Goal: Transaction & Acquisition: Purchase product/service

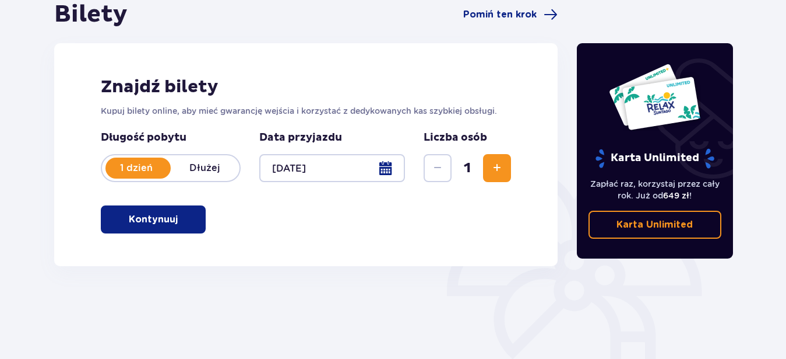
scroll to position [117, 0]
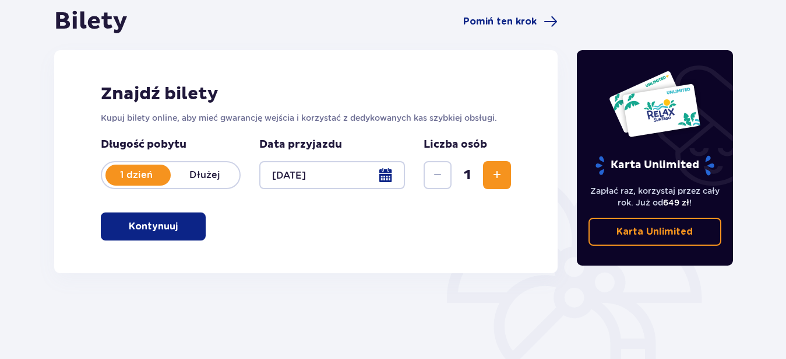
click at [178, 225] on span "button" at bounding box center [180, 226] width 14 height 14
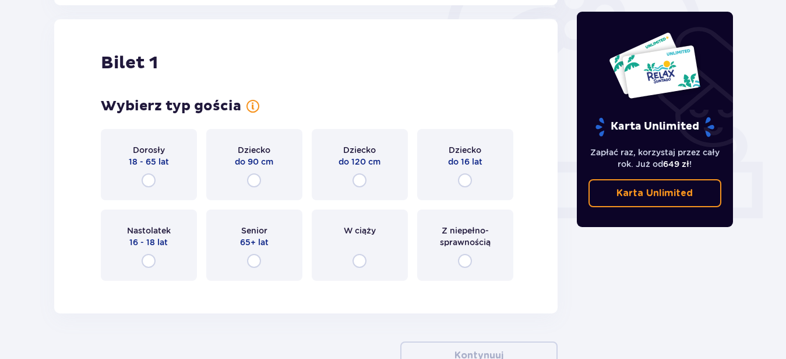
scroll to position [389, 0]
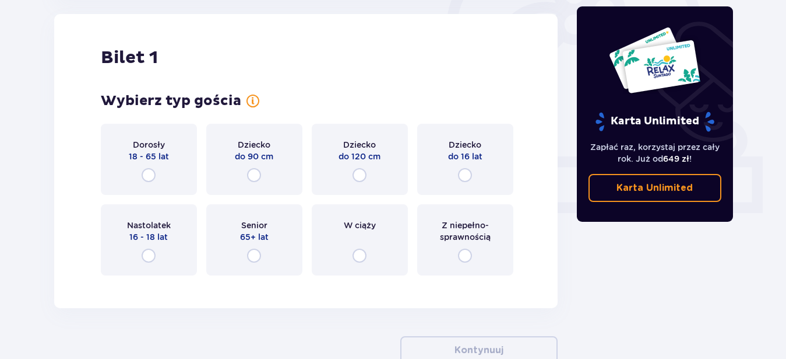
click at [166, 163] on div "Dorosły 18 - 65 lat" at bounding box center [149, 159] width 96 height 71
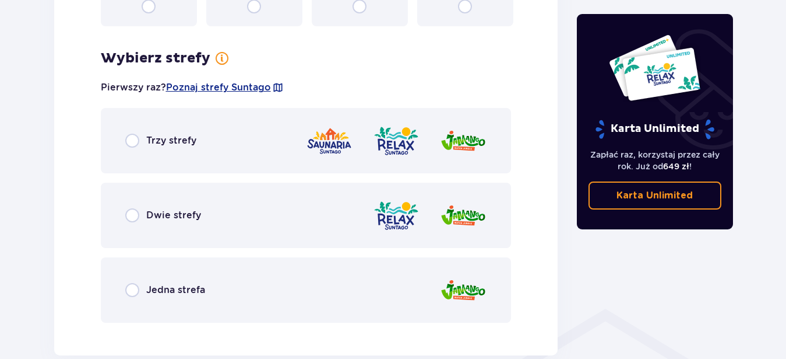
scroll to position [674, 0]
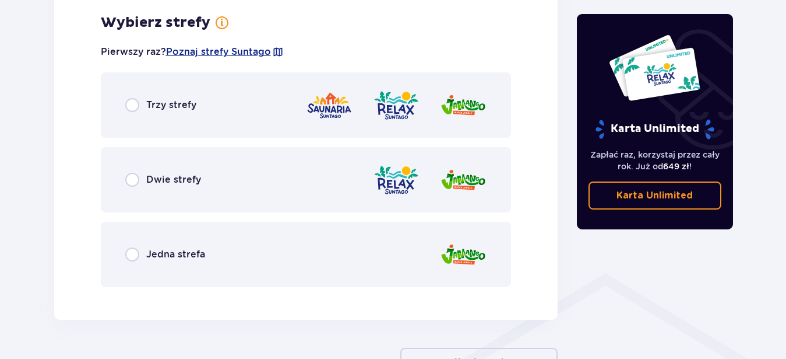
click at [302, 180] on div "Dwie strefy" at bounding box center [306, 179] width 411 height 65
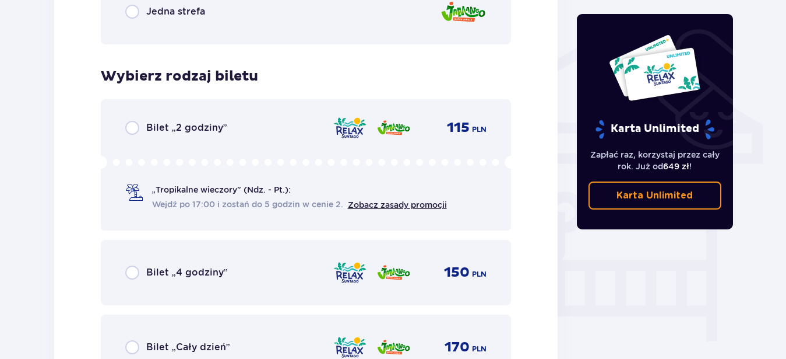
scroll to position [970, 0]
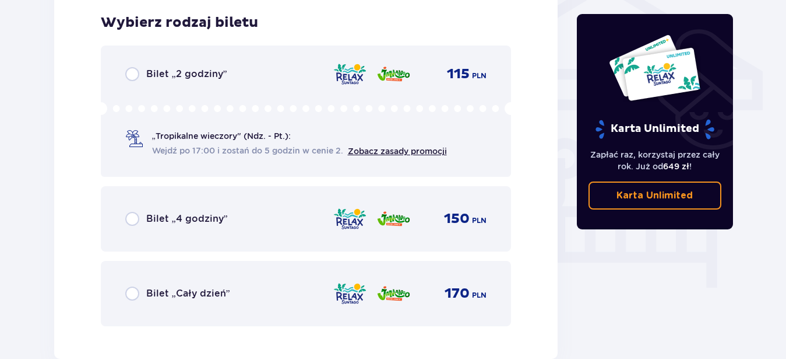
click at [275, 113] on icon at bounding box center [306, 108] width 411 height 13
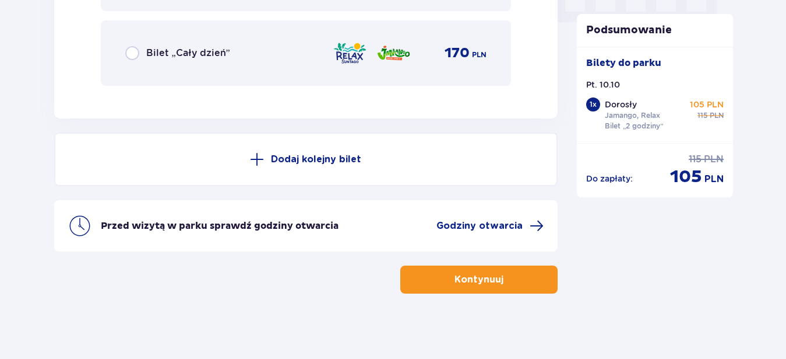
scroll to position [1215, 0]
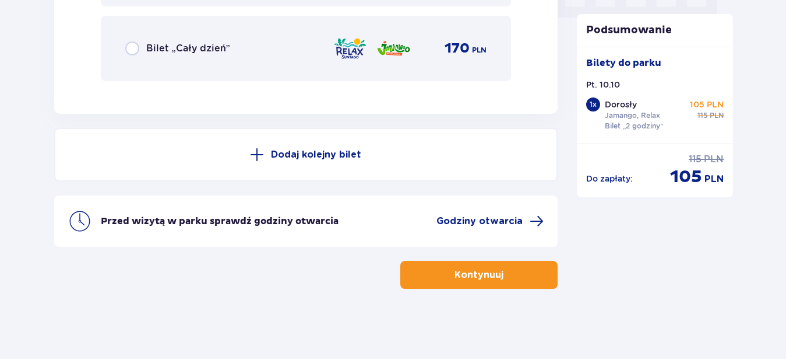
click at [499, 279] on span "button" at bounding box center [506, 275] width 14 height 14
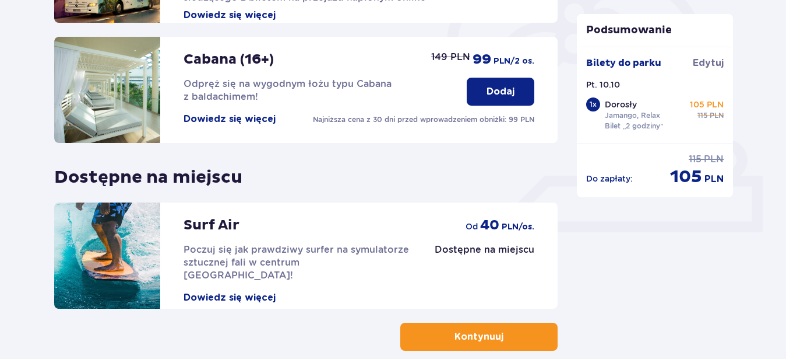
scroll to position [432, 0]
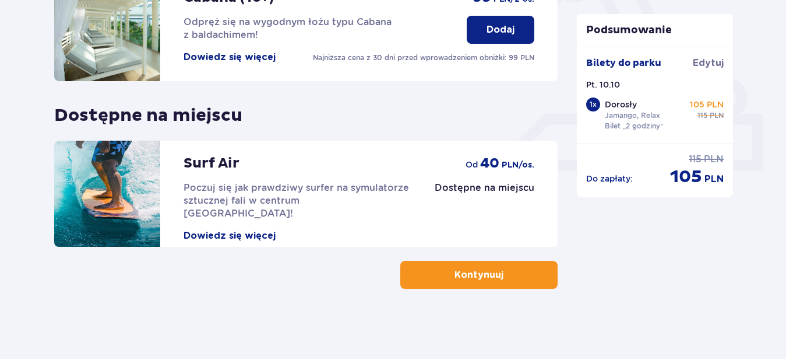
click at [517, 272] on button "Kontynuuj" at bounding box center [479, 275] width 157 height 28
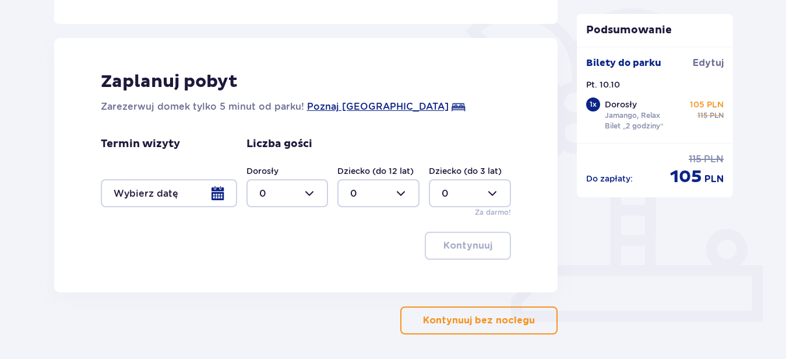
scroll to position [297, 0]
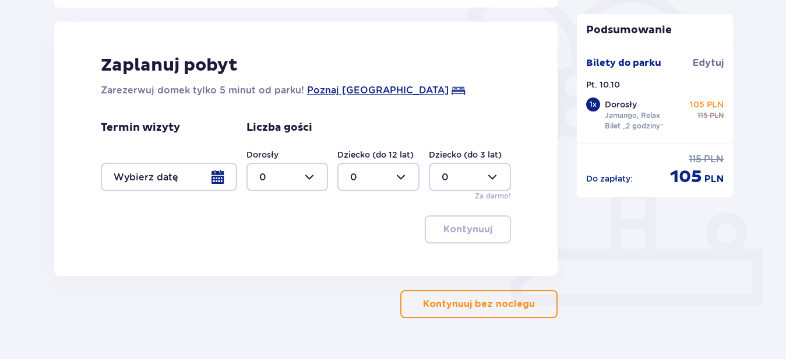
click at [664, 75] on div "Bilety do parku Edytuj" at bounding box center [656, 68] width 138 height 22
click at [609, 36] on p "Podsumowanie" at bounding box center [655, 30] width 156 height 14
click at [457, 315] on button "Kontynuuj bez noclegu" at bounding box center [479, 304] width 157 height 28
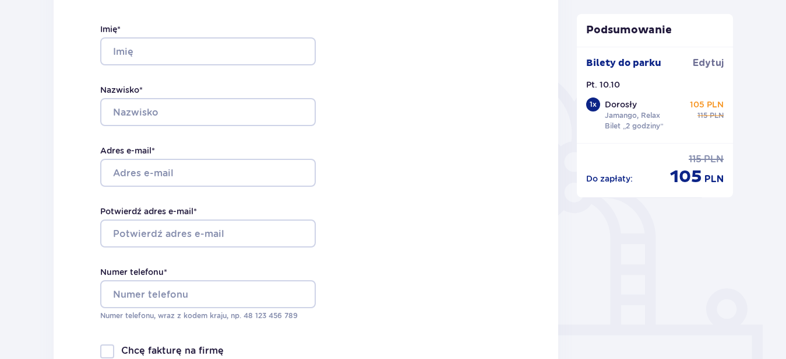
scroll to position [178, 0]
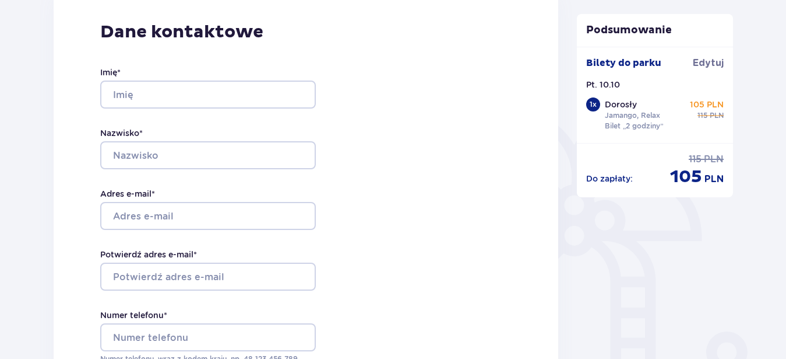
click at [626, 131] on div "Dorosły Jamango, Relax Bilet „2 godziny” 105 PLN cena regularna 115 PLN" at bounding box center [664, 116] width 119 height 35
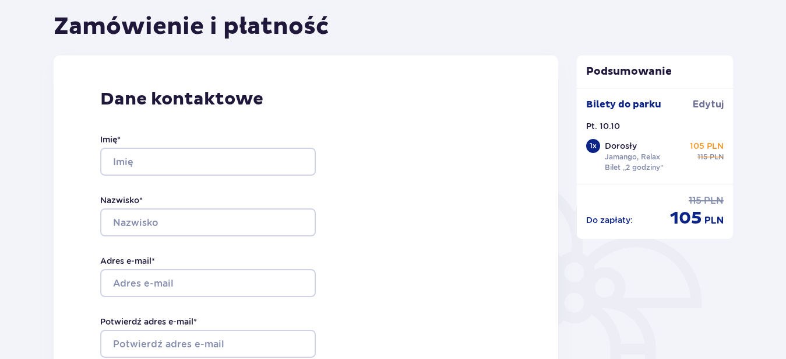
scroll to position [119, 0]
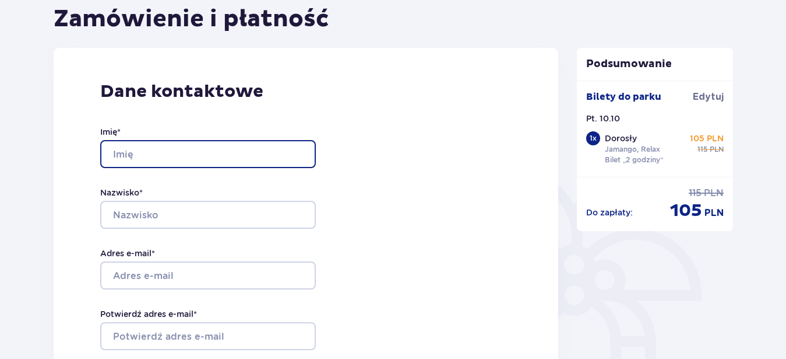
click at [148, 155] on input "Imię *" at bounding box center [208, 154] width 216 height 28
type input "krystian"
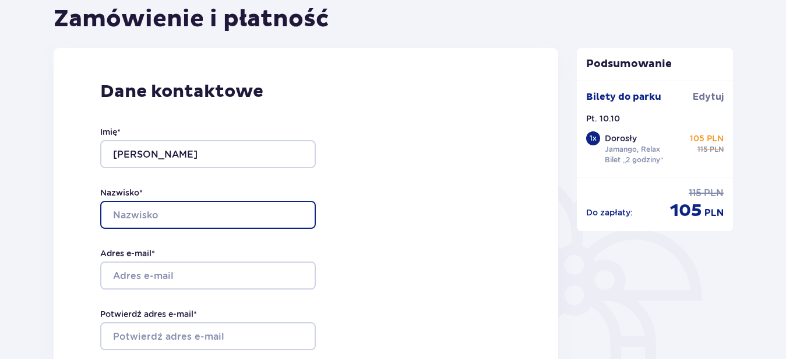
click at [160, 219] on input "Nazwisko *" at bounding box center [208, 215] width 216 height 28
type input "Krupiński"
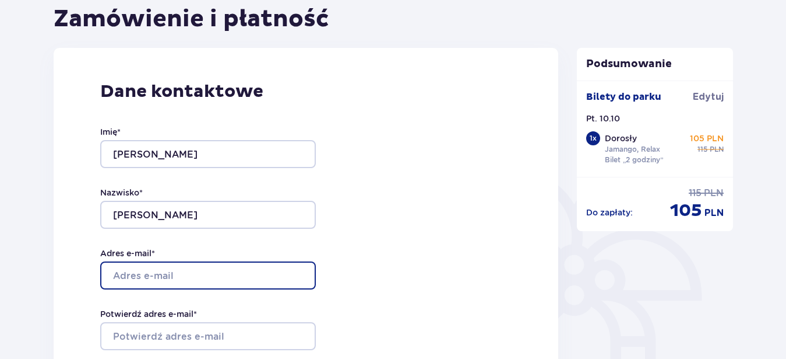
click at [179, 270] on input "Adres e-mail *" at bounding box center [208, 275] width 216 height 28
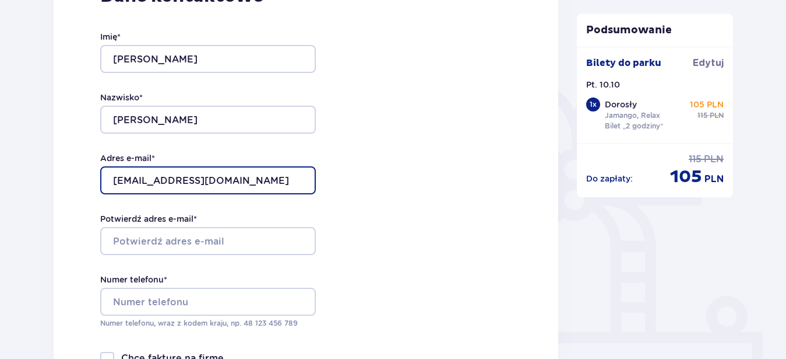
scroll to position [238, 0]
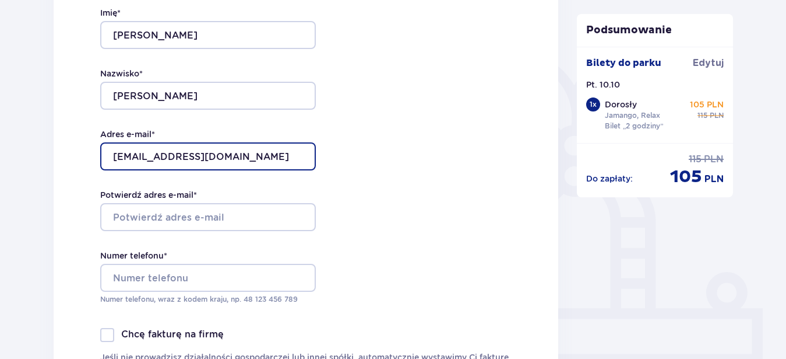
type input "krystiank2007@wp.pl"
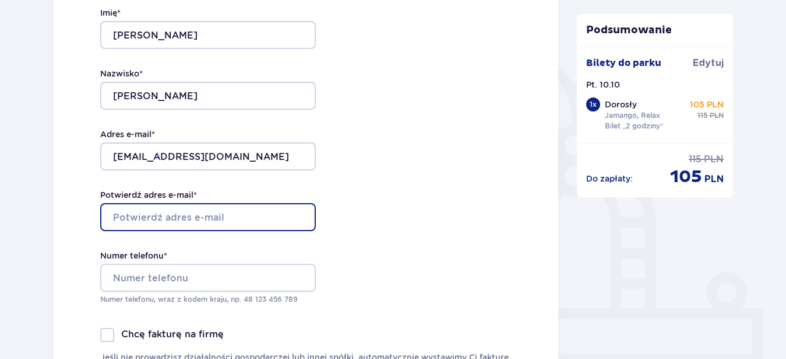
click at [191, 206] on input "Potwierdź adres e-mail *" at bounding box center [208, 217] width 216 height 28
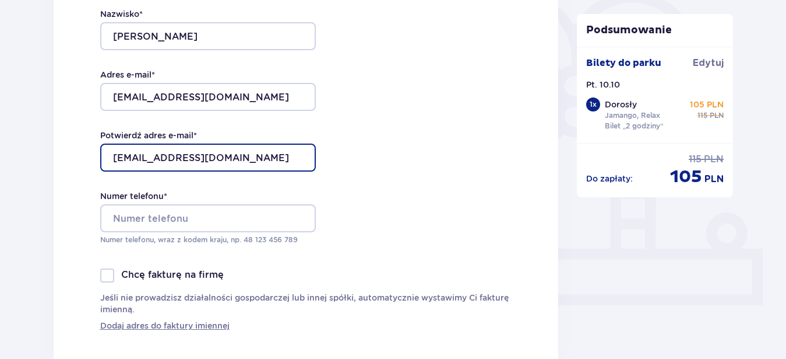
type input "krystiank2007@wp.pl"
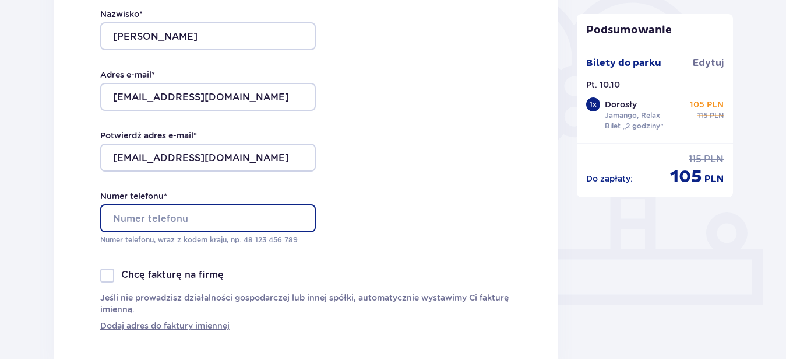
click at [149, 209] on input "Numer telefonu *" at bounding box center [208, 218] width 216 height 28
type input "1"
type input "5"
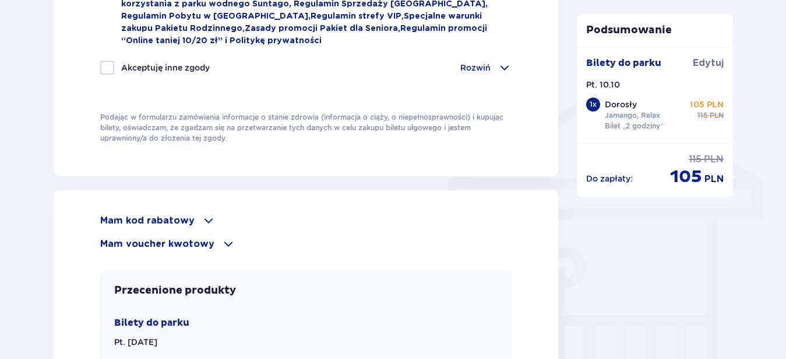
scroll to position [833, 0]
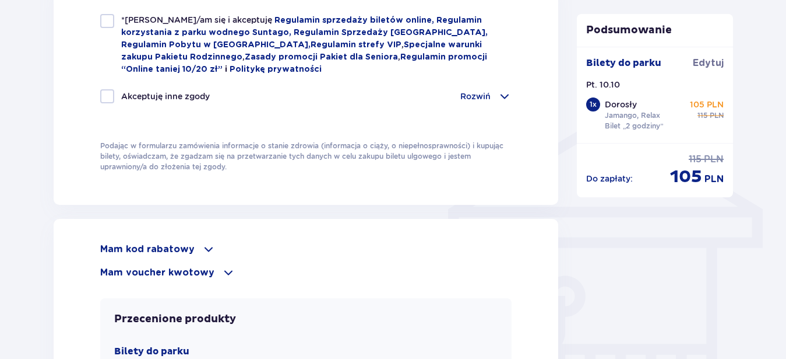
type input "510007057"
click at [156, 92] on p "Akceptuję inne zgody" at bounding box center [165, 96] width 89 height 12
checkbox input "true"
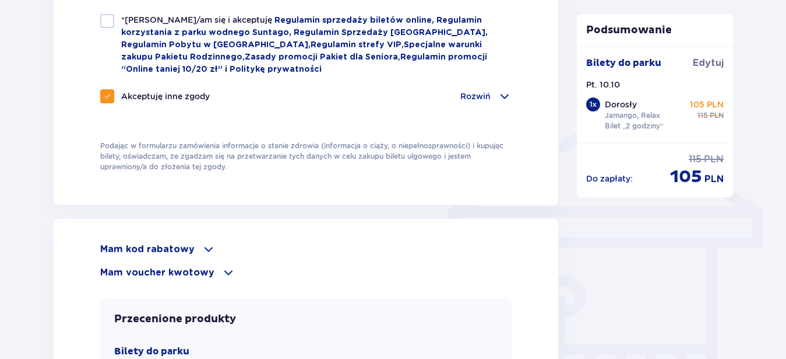
checkbox input "true"
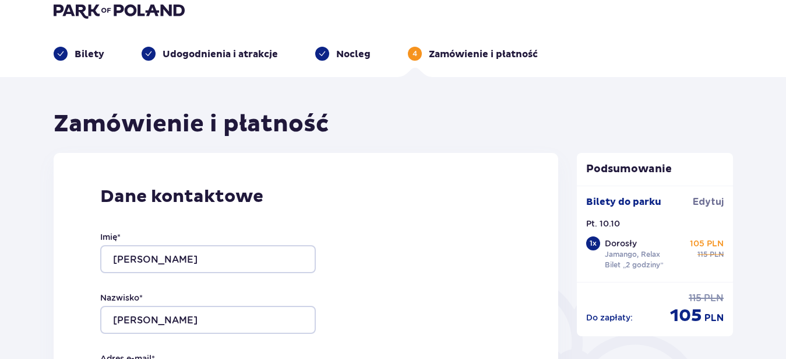
scroll to position [0, 0]
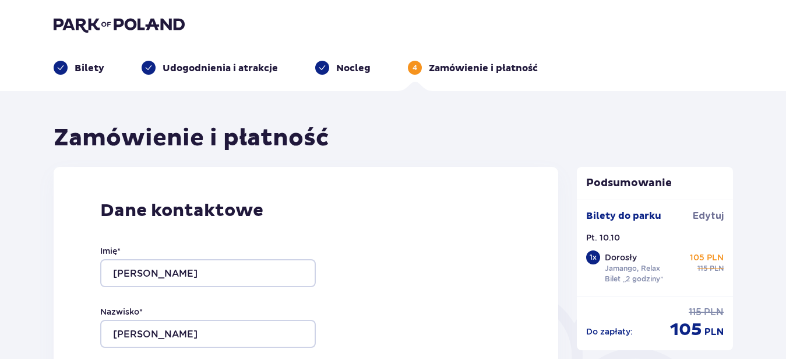
click at [343, 64] on p "Nocleg" at bounding box center [353, 68] width 34 height 13
click at [204, 71] on p "Udogodnienia i atrakcje" at bounding box center [220, 68] width 115 height 13
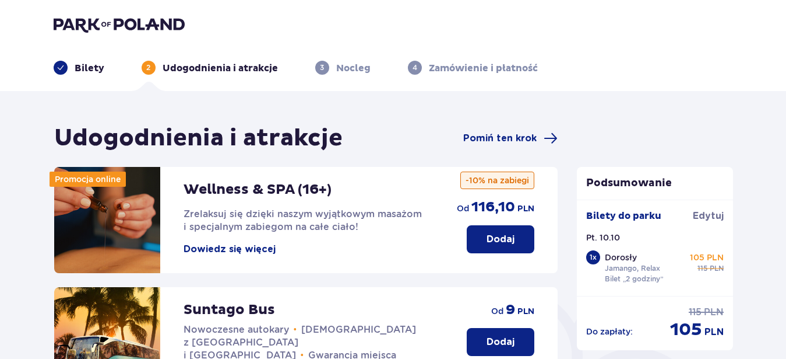
click at [79, 67] on p "Bilety" at bounding box center [90, 68] width 30 height 13
click at [85, 67] on p "Bilety" at bounding box center [90, 68] width 30 height 13
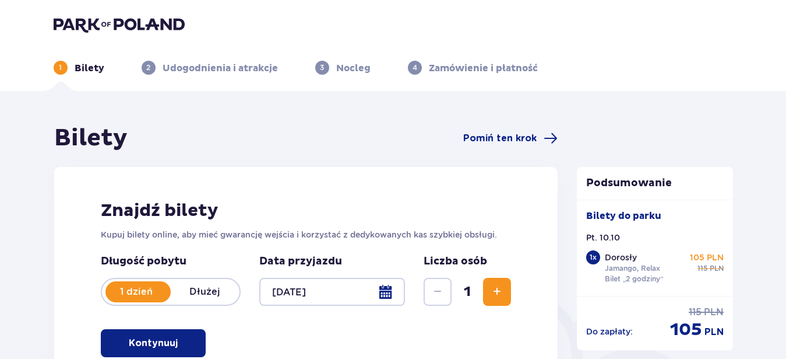
click at [210, 72] on p "Udogodnienia i atrakcje" at bounding box center [220, 68] width 115 height 13
click at [207, 61] on div "1 Bilety 2 Udogodnienia i atrakcje 3 Nocleg 4 Zamówienie i płatność" at bounding box center [393, 54] width 698 height 42
click at [208, 64] on p "Udogodnienia i atrakcje" at bounding box center [220, 68] width 115 height 13
click at [211, 69] on p "Udogodnienia i atrakcje" at bounding box center [220, 68] width 115 height 13
click at [229, 71] on p "Udogodnienia i atrakcje" at bounding box center [220, 68] width 115 height 13
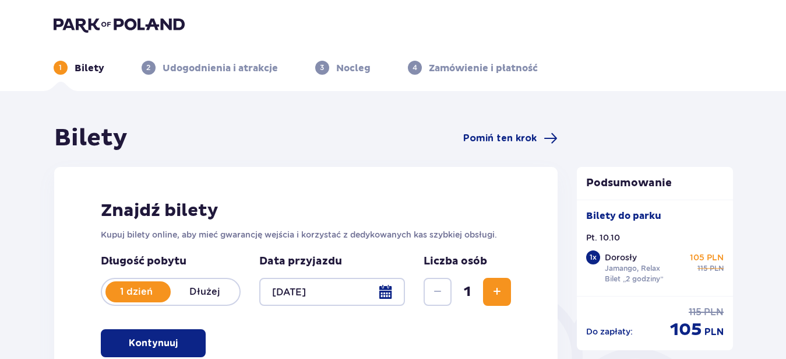
click at [148, 72] on p "2" at bounding box center [148, 67] width 4 height 10
click at [203, 76] on header "1 Bilety 2 Udogodnienia i atrakcje 3 Nocleg 4 Zamówienie i płatność" at bounding box center [393, 45] width 786 height 91
click at [203, 75] on header "1 Bilety 2 Udogodnienia i atrakcje 3 Nocleg 4 Zamówienie i płatność" at bounding box center [393, 45] width 786 height 91
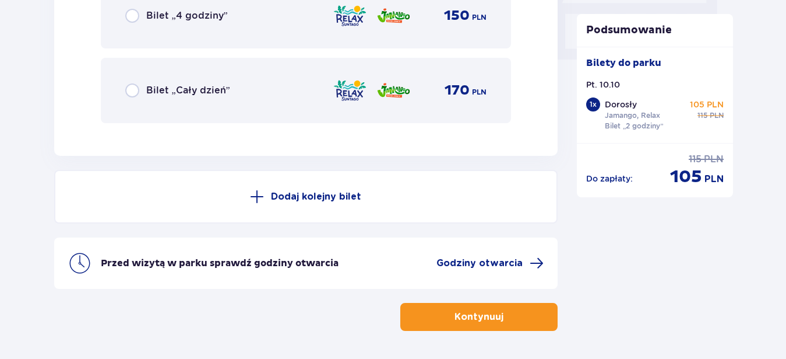
scroll to position [1215, 0]
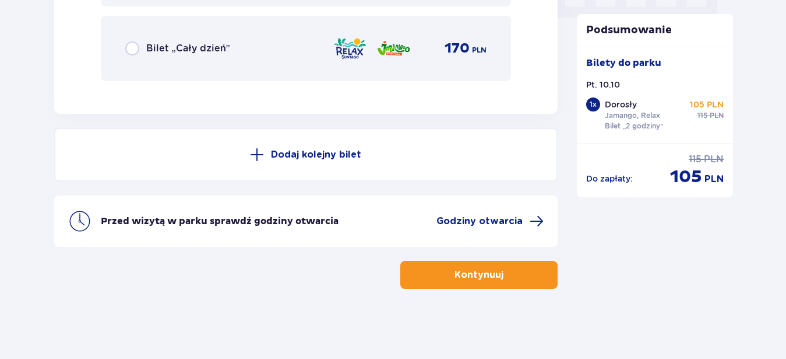
click at [480, 276] on p "Kontynuuj" at bounding box center [479, 274] width 49 height 13
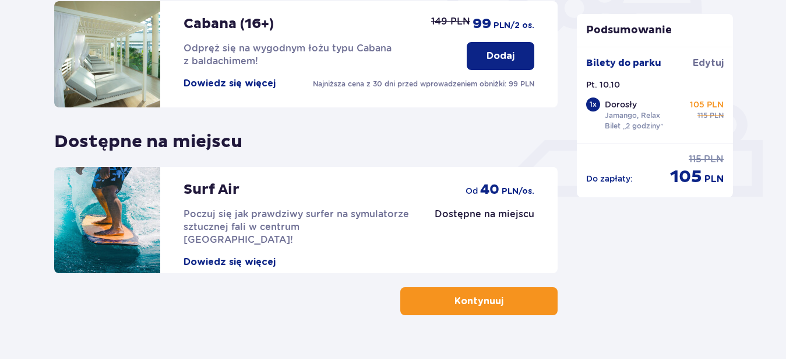
scroll to position [432, 0]
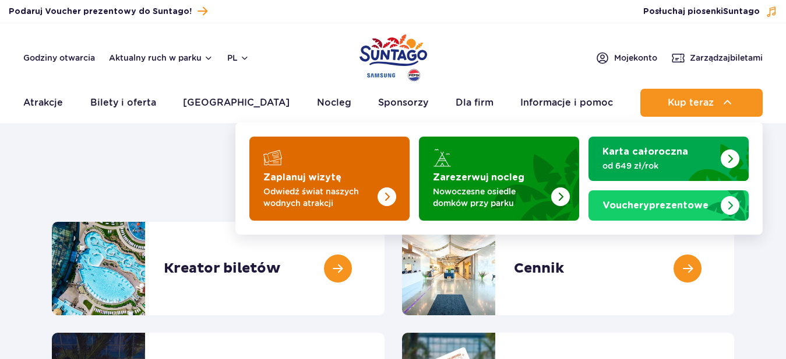
click at [328, 189] on p "Odwiedź świat naszych wodnych atrakcji" at bounding box center [321, 196] width 114 height 23
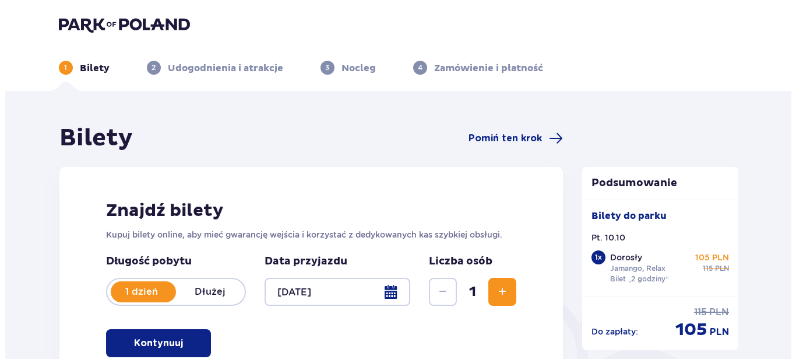
scroll to position [119, 0]
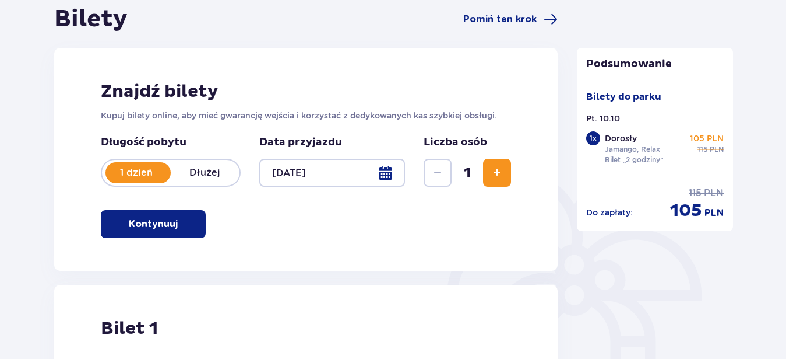
click at [386, 178] on div at bounding box center [332, 173] width 146 height 28
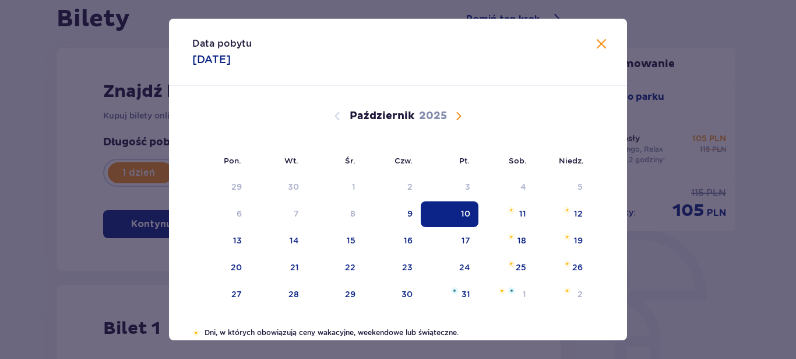
click at [455, 216] on div "10" at bounding box center [450, 214] width 58 height 26
click at [595, 45] on span "Zamknij" at bounding box center [602, 44] width 14 height 14
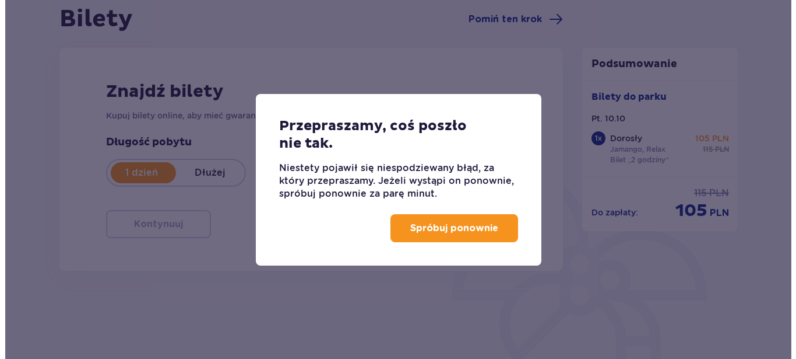
scroll to position [101, 0]
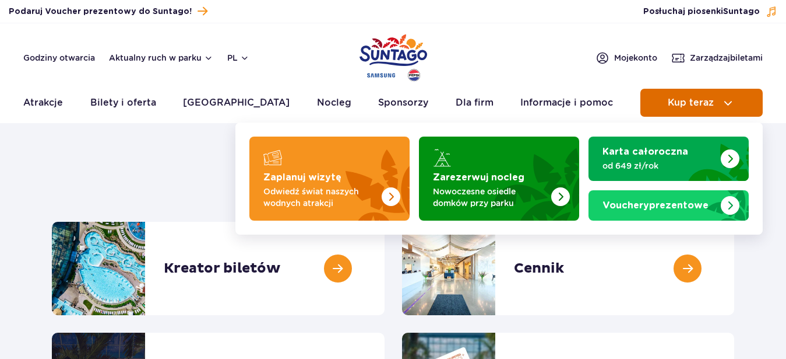
click at [711, 113] on button "Kup teraz" at bounding box center [702, 103] width 122 height 28
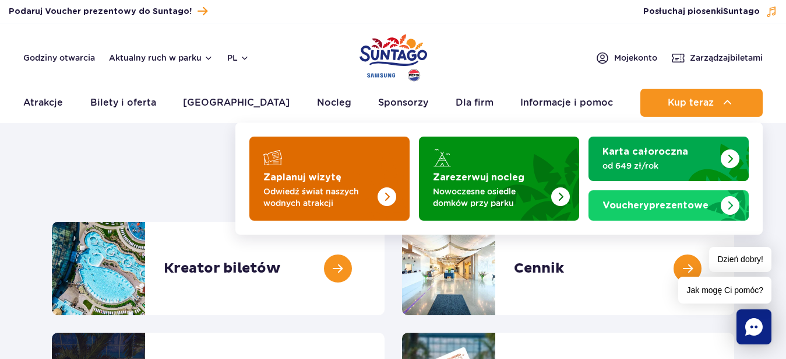
click at [380, 185] on img "Zaplanuj wizytę" at bounding box center [363, 174] width 93 height 91
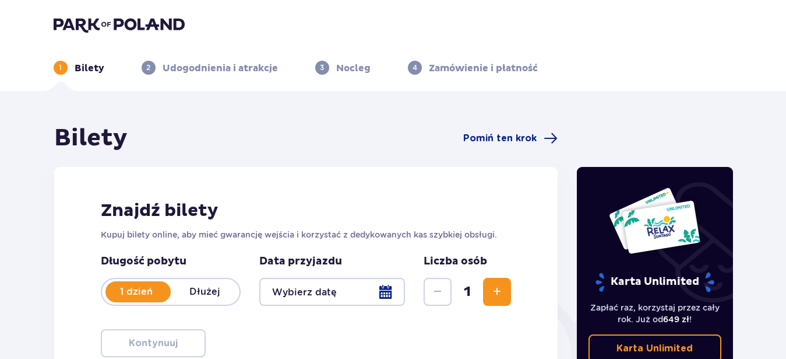
scroll to position [236, 0]
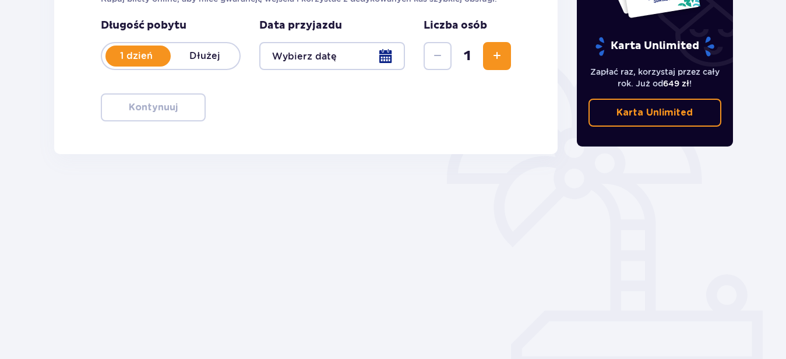
click at [383, 61] on div at bounding box center [332, 56] width 146 height 28
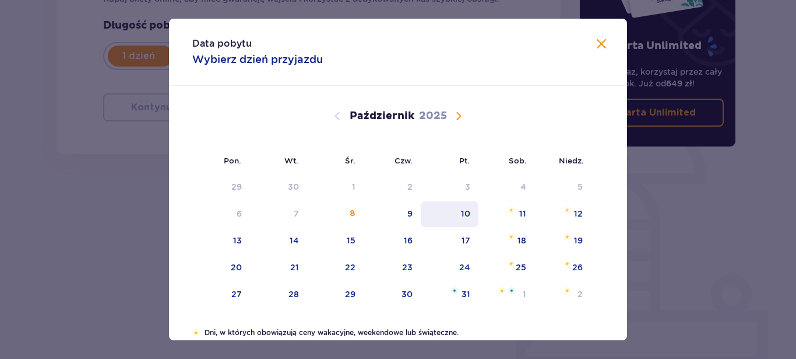
click at [464, 210] on div "10" at bounding box center [465, 214] width 9 height 12
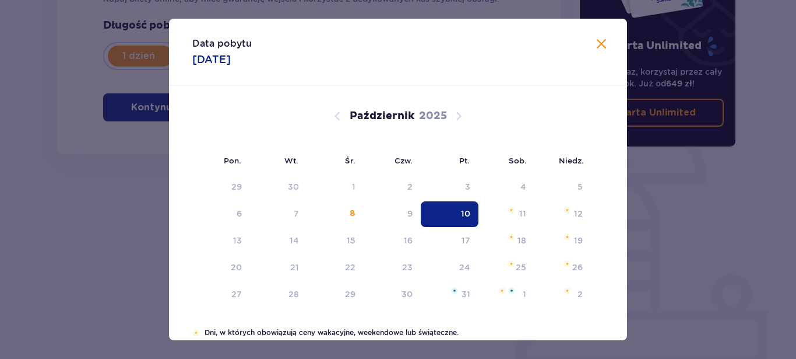
type input "10.10.25"
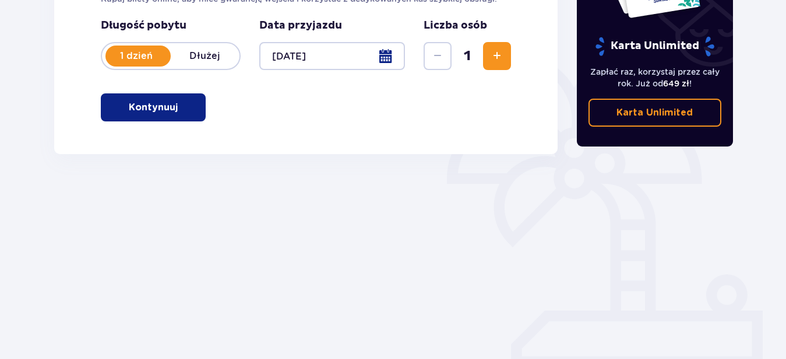
click at [197, 101] on button "Kontynuuj" at bounding box center [153, 107] width 105 height 28
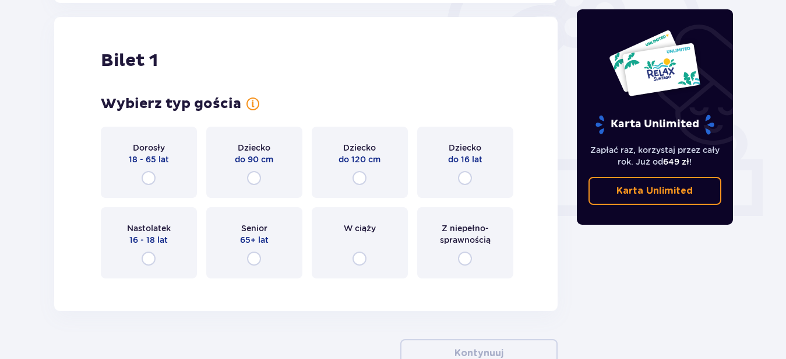
scroll to position [389, 0]
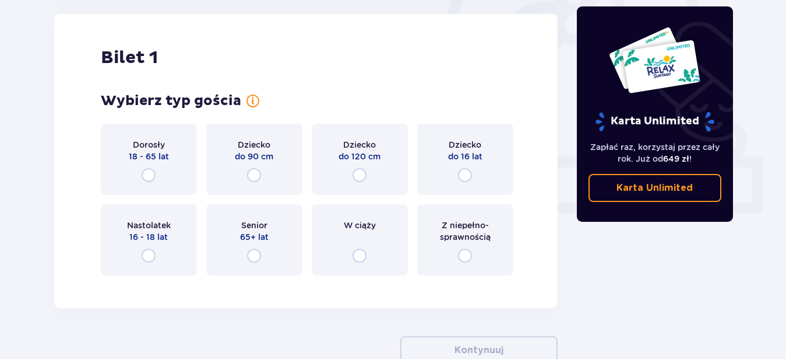
click at [159, 163] on div "Dorosły 18 - 65 lat" at bounding box center [149, 159] width 96 height 71
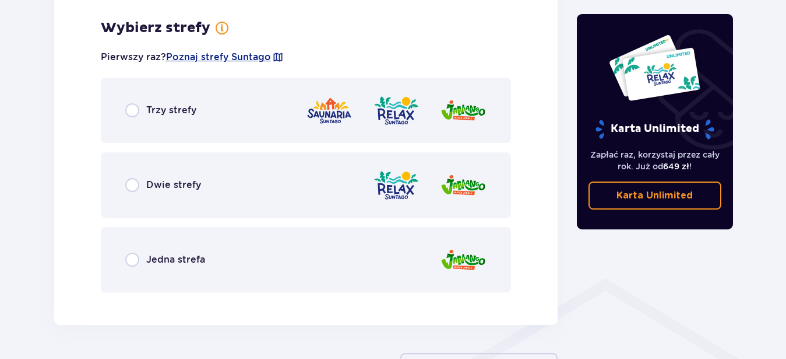
scroll to position [674, 0]
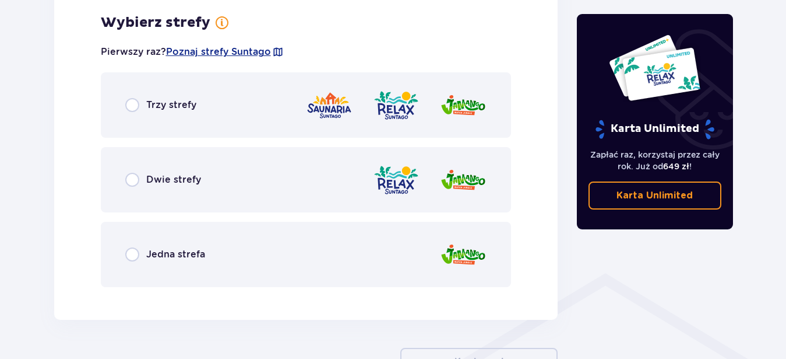
click at [168, 165] on div "Dwie strefy" at bounding box center [306, 179] width 411 height 65
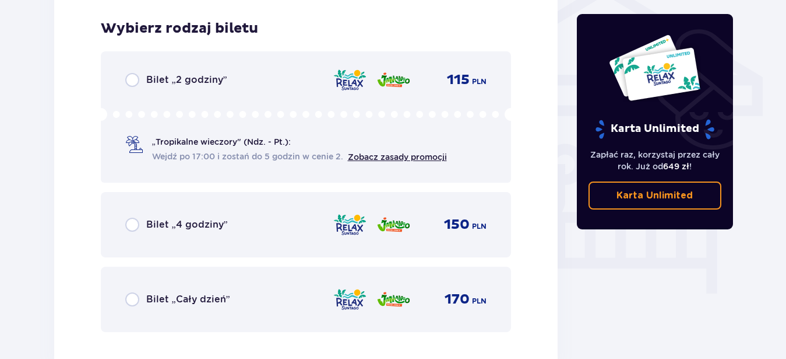
scroll to position [970, 0]
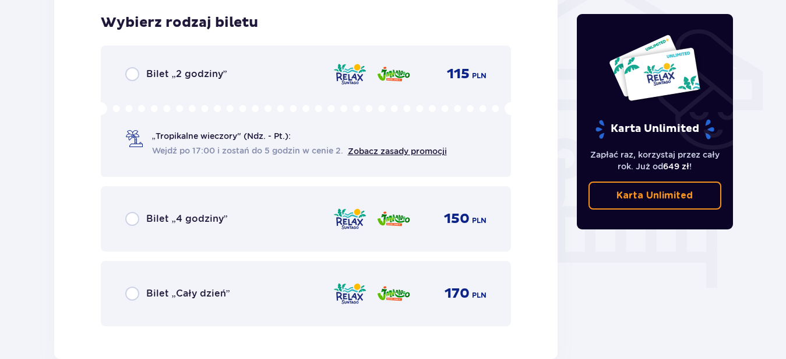
click at [175, 99] on div "Bilet „2 godziny” 115 PLN „Tropikalne wieczory" (Ndz. - Pt.): Wejdź po 17:00 i …" at bounding box center [306, 110] width 411 height 131
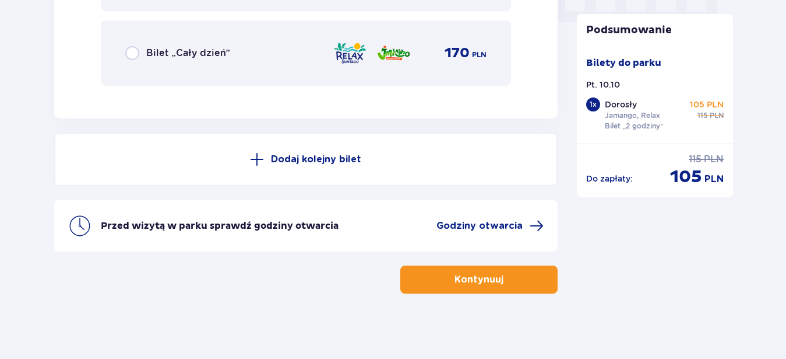
scroll to position [1215, 0]
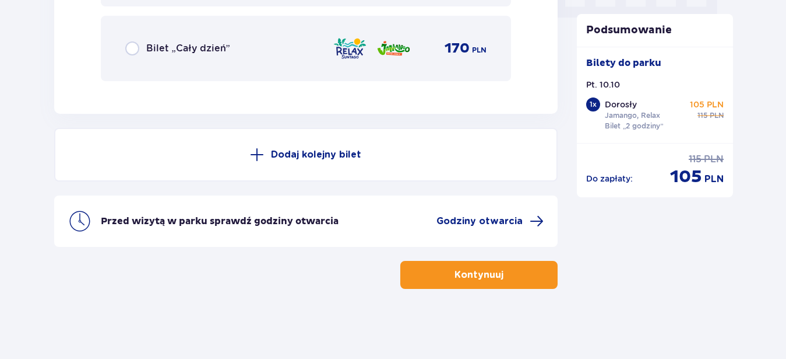
click at [451, 282] on button "Kontynuuj" at bounding box center [479, 275] width 157 height 28
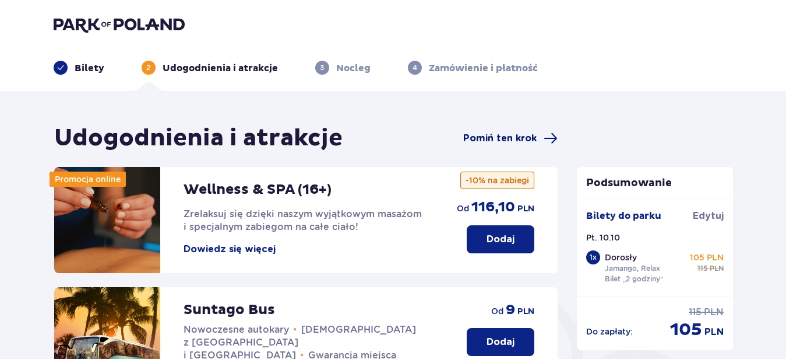
click at [509, 142] on span "Pomiń ten krok" at bounding box center [499, 138] width 73 height 13
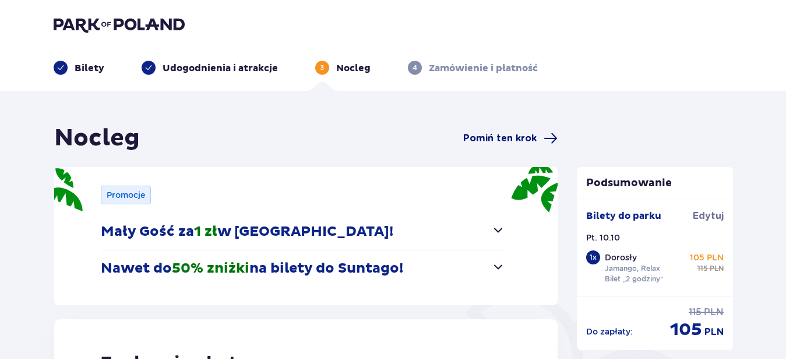
click at [507, 137] on span "Pomiń ten krok" at bounding box center [499, 138] width 73 height 13
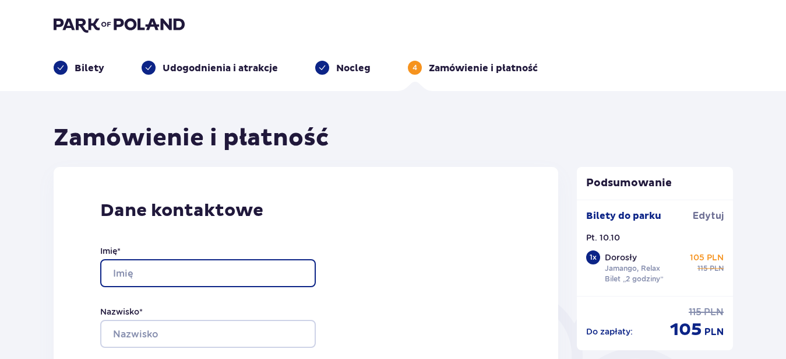
click at [269, 264] on input "Imię *" at bounding box center [208, 273] width 216 height 28
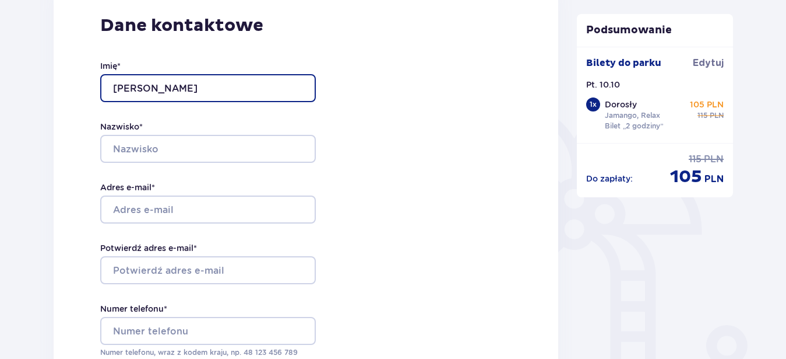
scroll to position [206, 0]
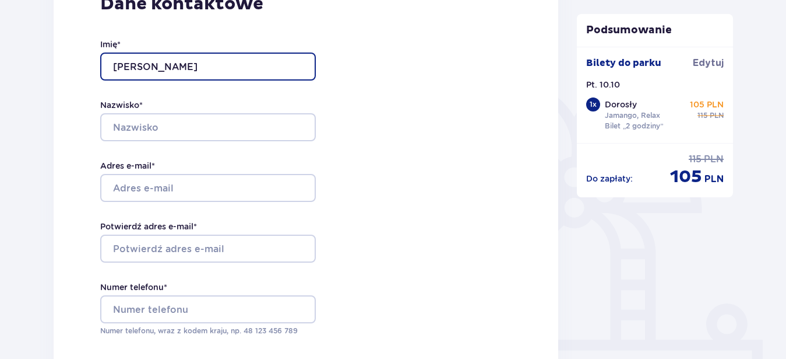
type input "Krystian"
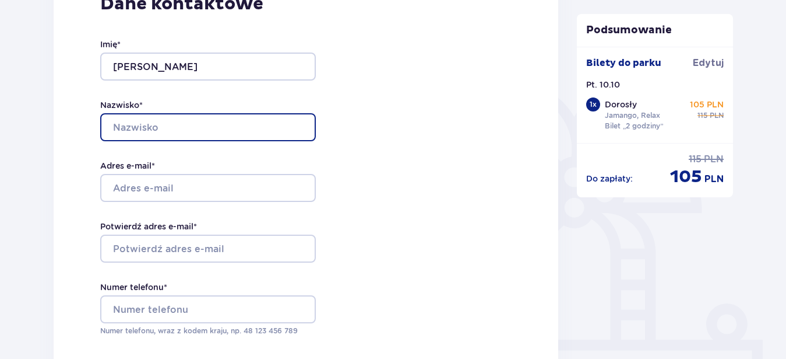
click at [162, 129] on input "Nazwisko *" at bounding box center [208, 127] width 216 height 28
type input "Krupiński"
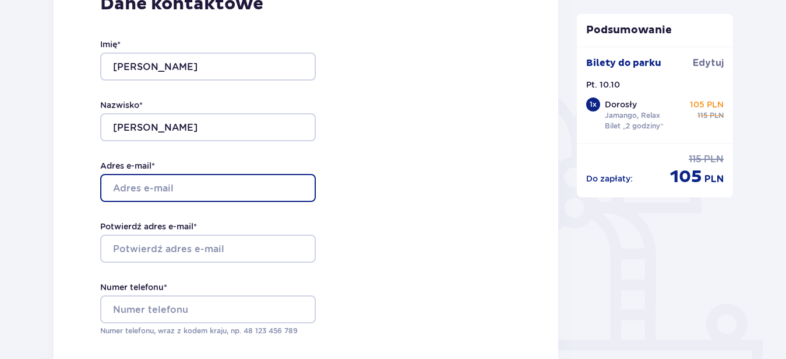
click at [154, 196] on input "Adres e-mail *" at bounding box center [208, 188] width 216 height 28
type input "[EMAIL_ADDRESS][DOMAIN_NAME]"
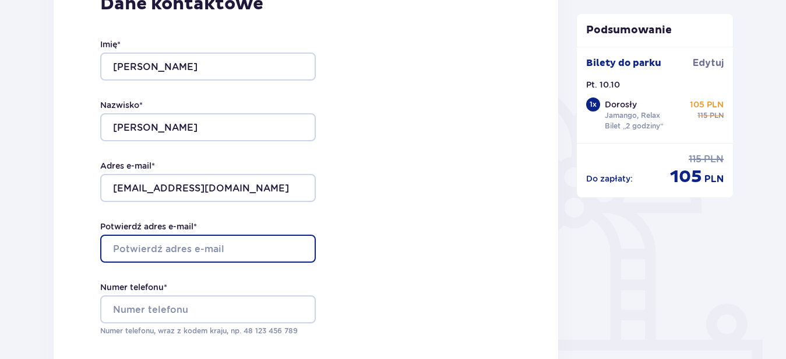
click at [142, 244] on input "Potwierdź adres e-mail *" at bounding box center [208, 248] width 216 height 28
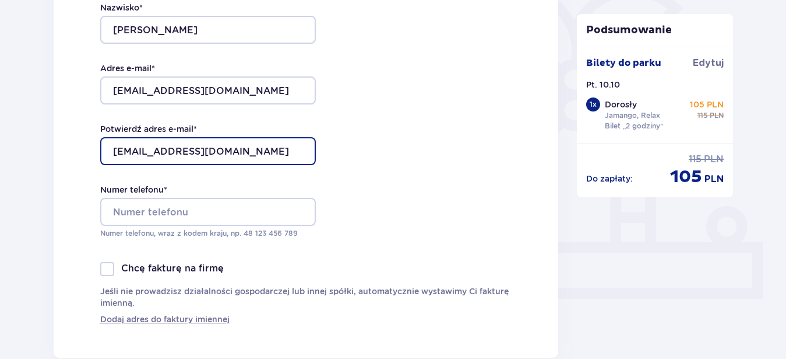
scroll to position [309, 0]
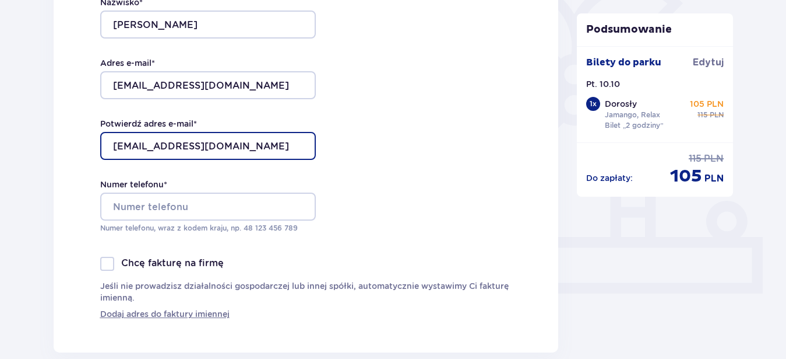
type input "[EMAIL_ADDRESS][DOMAIN_NAME]"
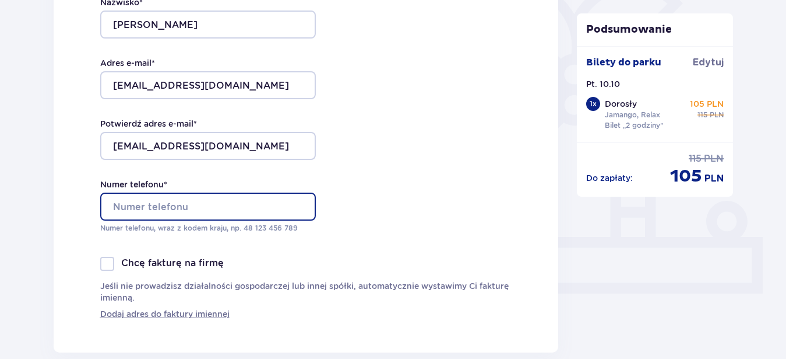
click at [164, 206] on input "Numer telefonu *" at bounding box center [208, 206] width 216 height 28
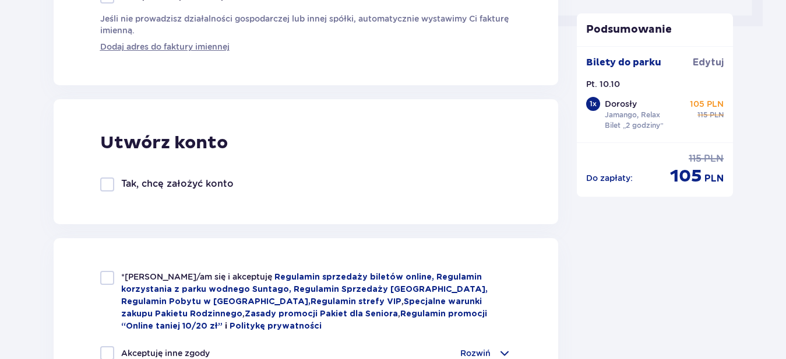
scroll to position [619, 0]
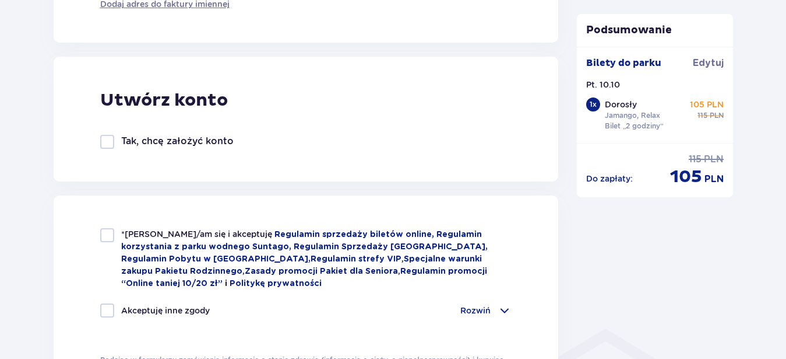
type input "48 510 007 057"
click at [114, 240] on div "*Zapoznałem/am się i akceptuję Regulamin sprzedaży biletów online, Regulamin ko…" at bounding box center [306, 258] width 412 height 61
checkbox input "true"
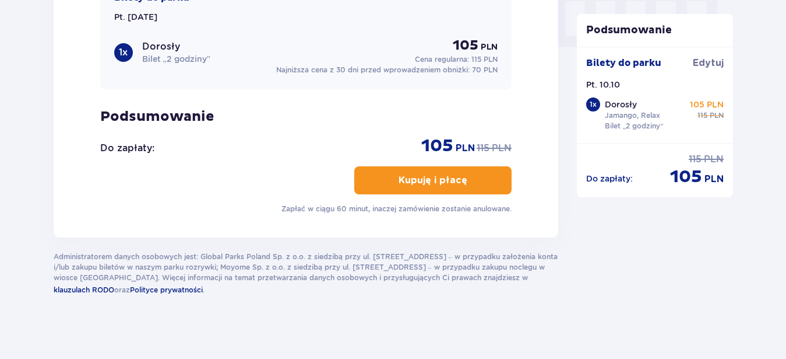
scroll to position [1190, 0]
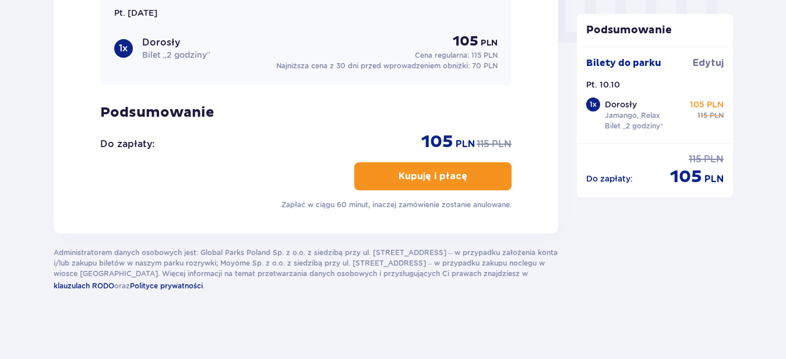
click at [409, 180] on button "Kupuję i płacę" at bounding box center [432, 176] width 157 height 28
